Goal: Communication & Community: Answer question/provide support

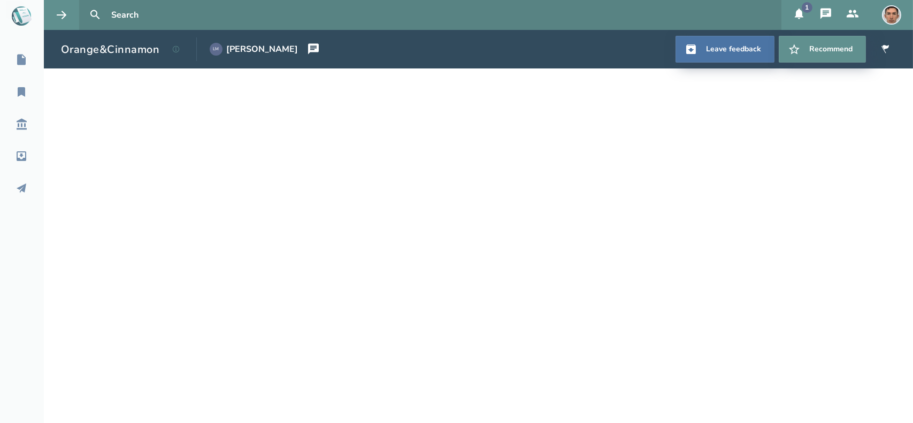
click at [800, 20] on button "1" at bounding box center [799, 15] width 27 height 30
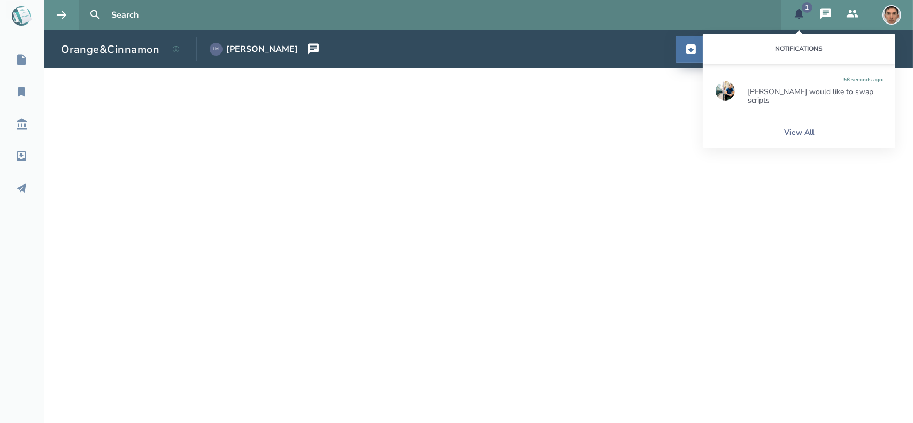
click at [785, 88] on div "[PERSON_NAME] would like to swap scripts" at bounding box center [815, 96] width 135 height 17
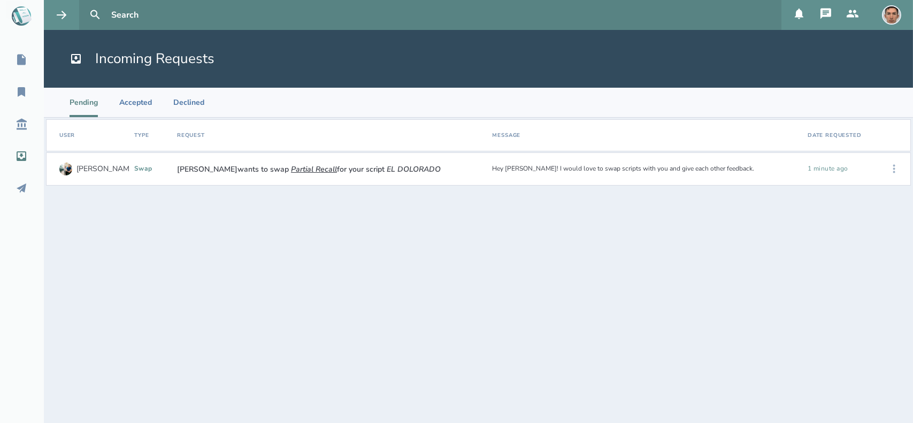
click at [891, 165] on icon at bounding box center [894, 169] width 13 height 13
click at [859, 224] on div "View Agreement" at bounding box center [860, 225] width 65 height 32
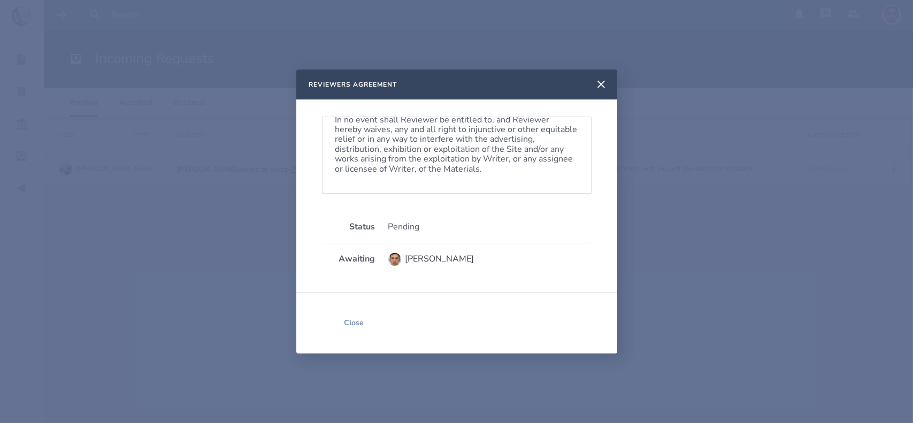
scroll to position [677, 0]
click at [355, 324] on button "Close" at bounding box center [354, 323] width 64 height 27
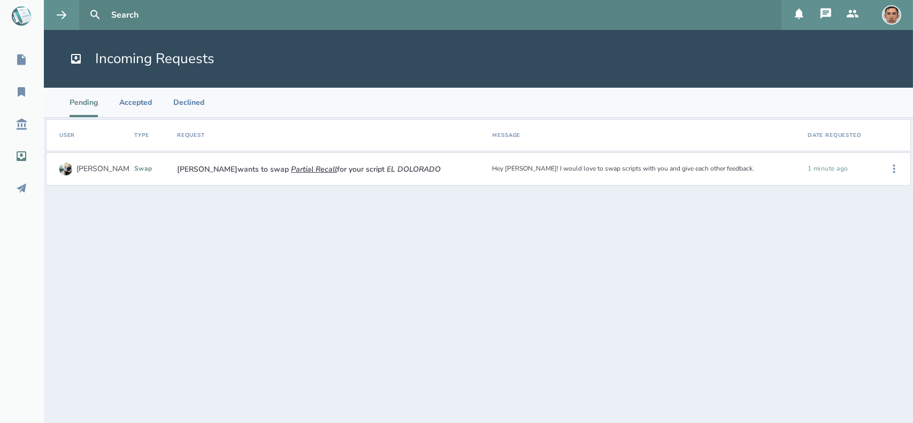
click at [94, 172] on div "[PERSON_NAME]" at bounding box center [106, 169] width 59 height 9
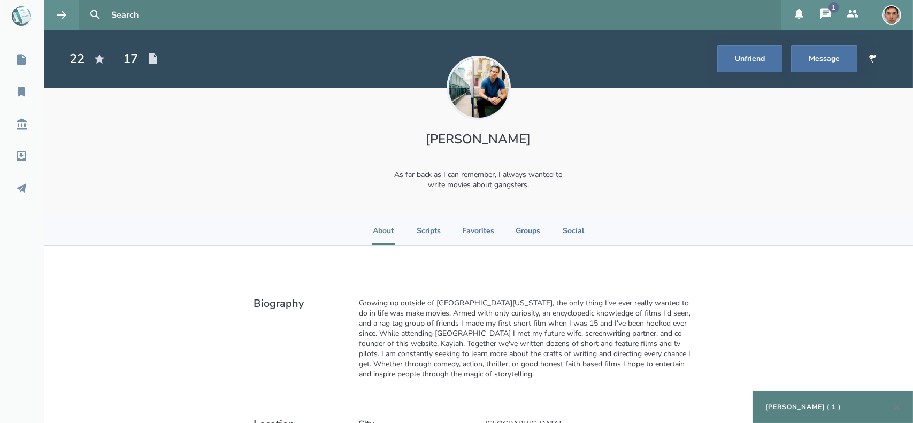
click at [439, 230] on ul "About Scripts Favorites Groups Social" at bounding box center [478, 230] width 213 height 29
click at [422, 233] on li "Scripts" at bounding box center [429, 230] width 24 height 29
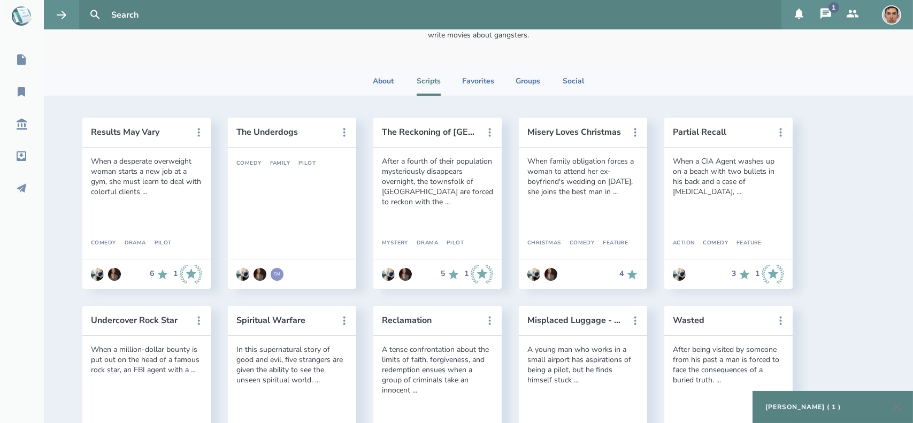
scroll to position [149, 0]
click at [702, 132] on button "Partial Recall" at bounding box center [721, 133] width 96 height 10
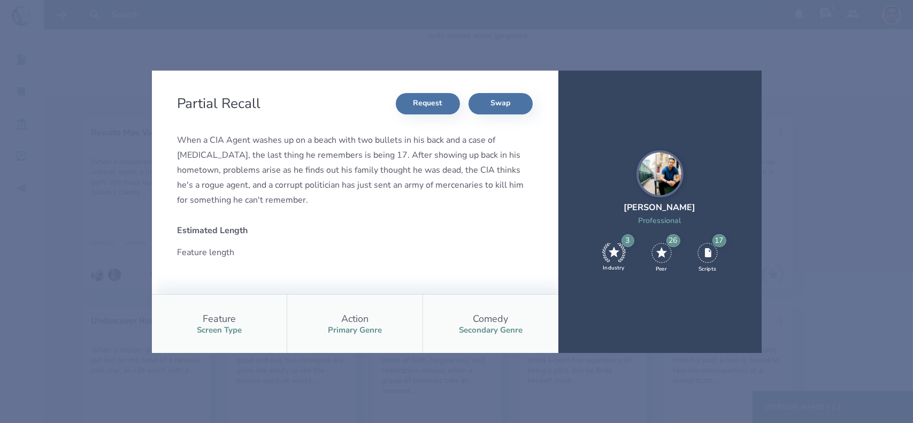
click at [656, 178] on img at bounding box center [660, 173] width 47 height 47
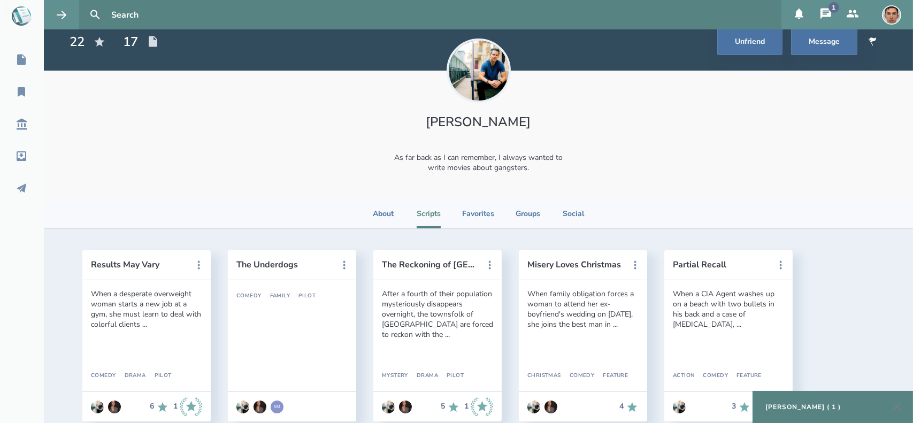
scroll to position [0, 0]
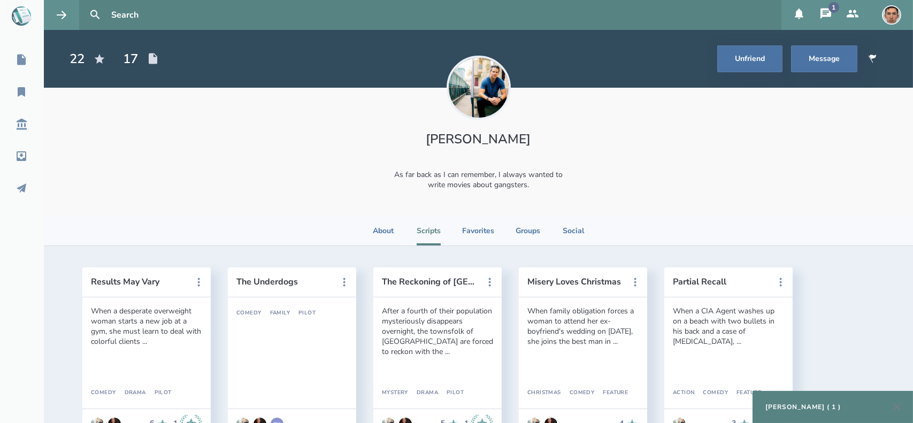
click at [821, 12] on icon at bounding box center [826, 13] width 11 height 11
click at [797, 14] on icon at bounding box center [799, 14] width 9 height 11
click at [711, 17] on input "text" at bounding box center [442, 15] width 670 height 30
click at [741, 153] on div "[PERSON_NAME] As far back as I can remember, I always wanted to write movies ab…" at bounding box center [479, 152] width 870 height 128
click at [22, 186] on icon at bounding box center [22, 189] width 10 height 10
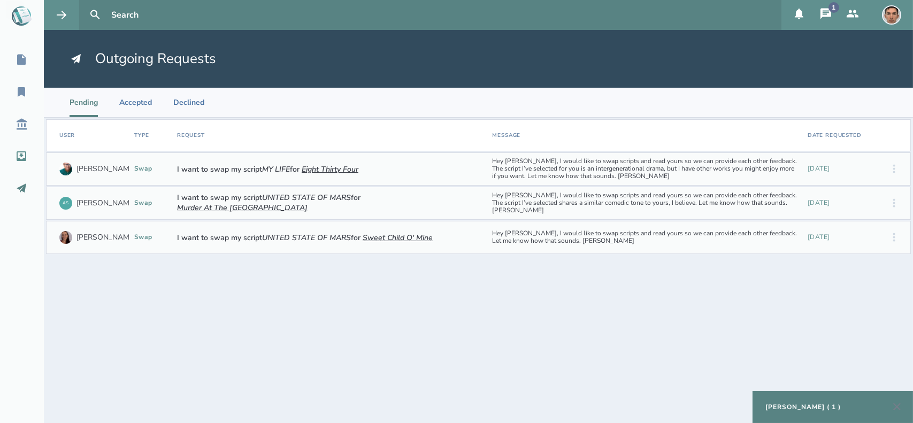
click at [15, 152] on icon at bounding box center [21, 156] width 13 height 13
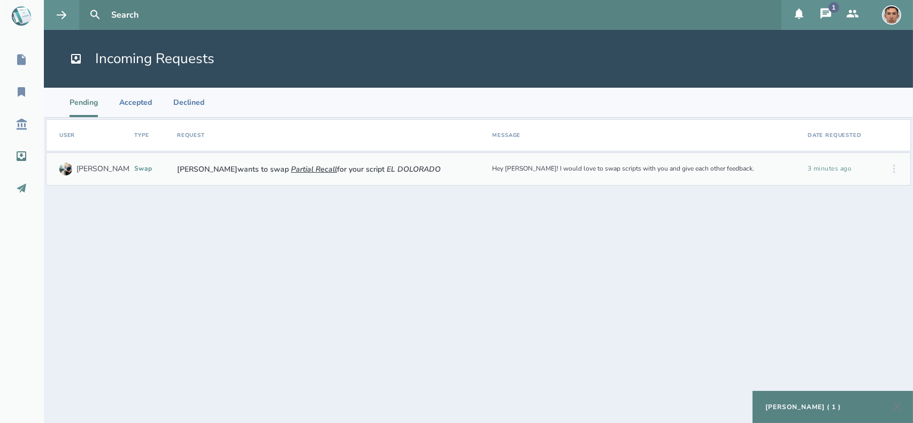
click at [27, 180] on link "Outbox" at bounding box center [22, 189] width 44 height 24
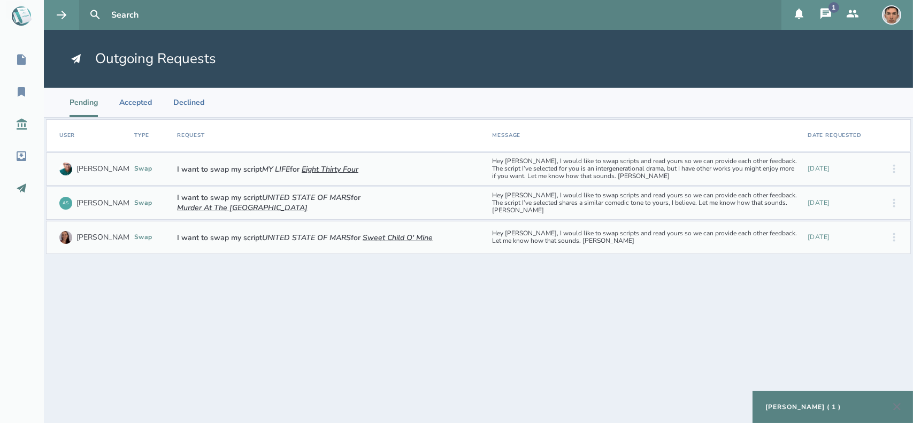
click at [19, 125] on icon at bounding box center [22, 124] width 10 height 11
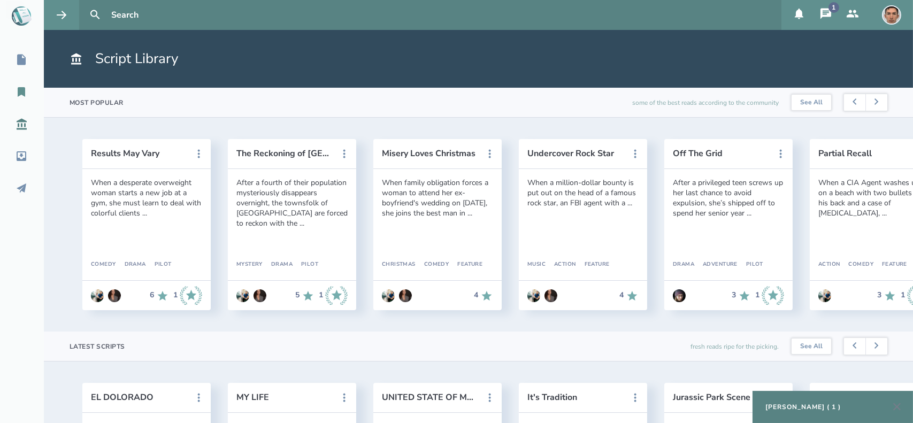
click at [18, 93] on icon at bounding box center [21, 92] width 7 height 10
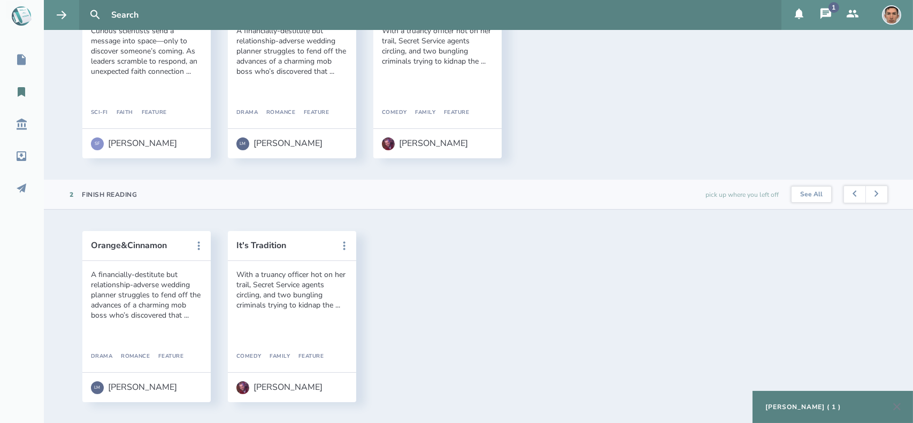
scroll to position [154, 0]
click at [143, 243] on button "Orange&Cinnamon" at bounding box center [139, 244] width 96 height 10
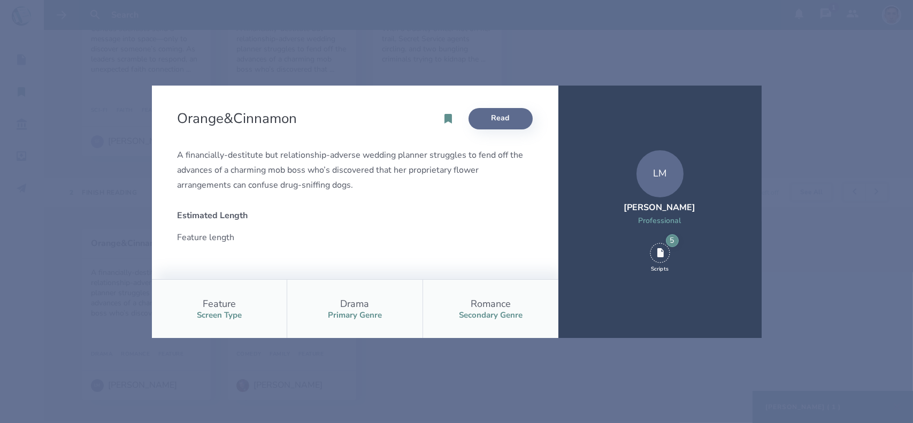
click at [498, 115] on link "Read" at bounding box center [501, 118] width 64 height 21
